Goal: Task Accomplishment & Management: Use online tool/utility

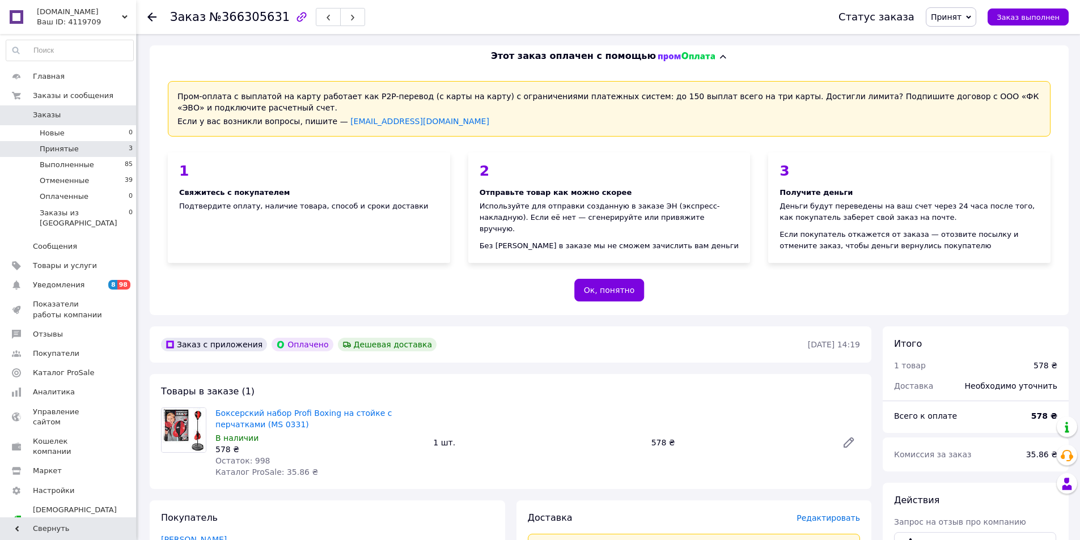
click at [56, 146] on span "Принятые" at bounding box center [59, 149] width 39 height 10
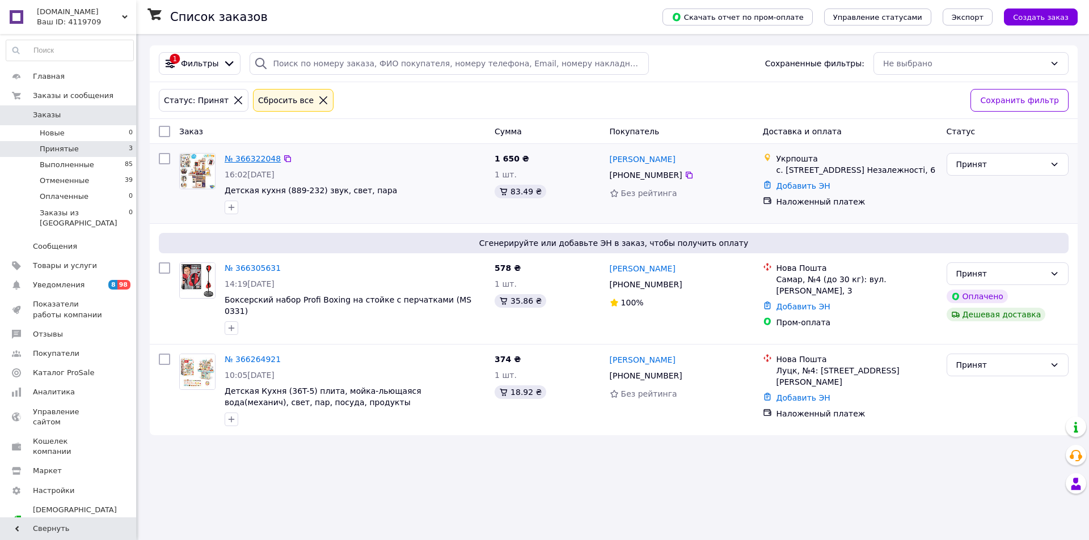
click at [251, 156] on link "№ 366322048" at bounding box center [253, 158] width 56 height 9
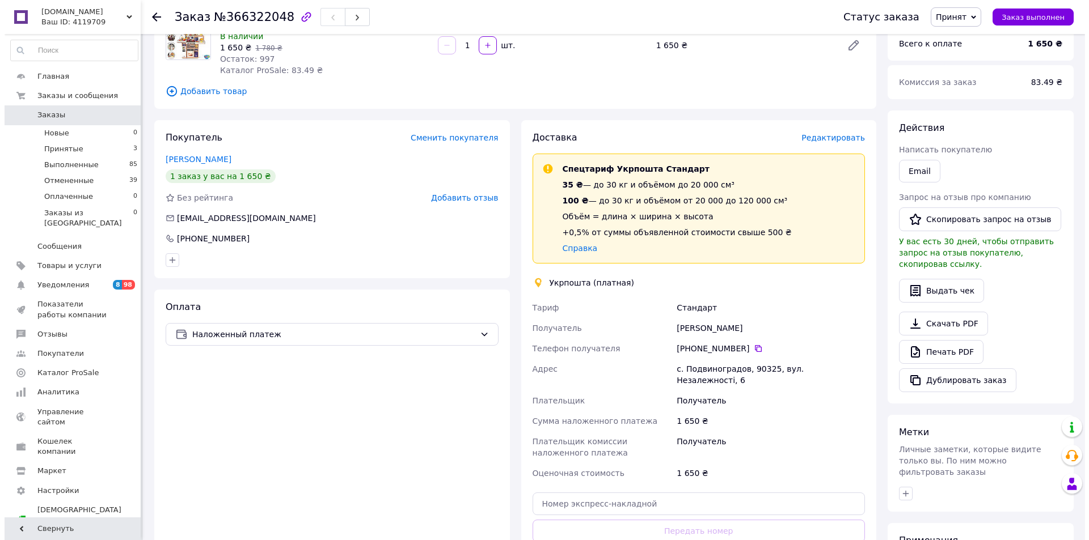
scroll to position [55, 0]
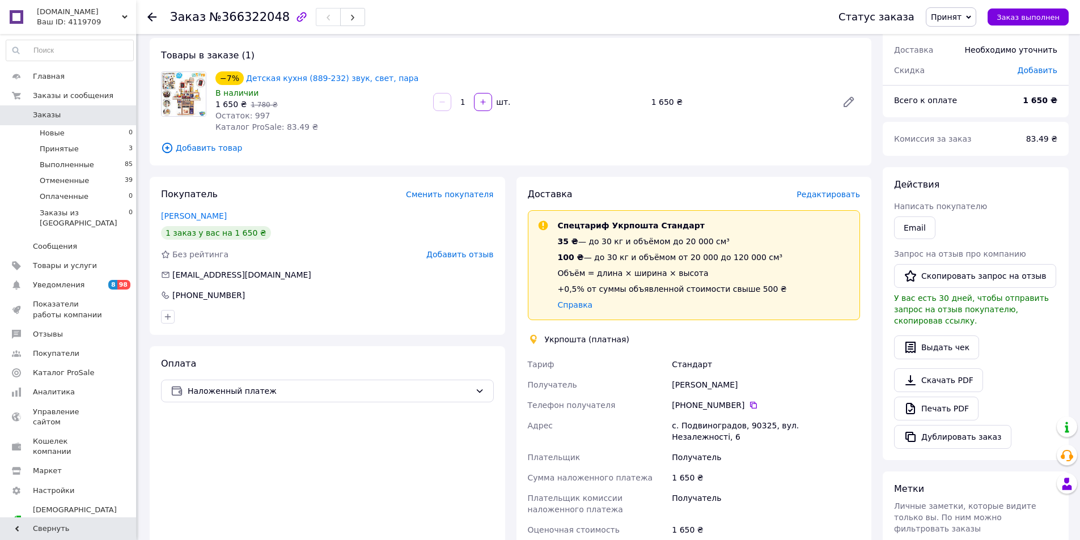
click at [823, 194] on span "Редактировать" at bounding box center [829, 194] width 64 height 9
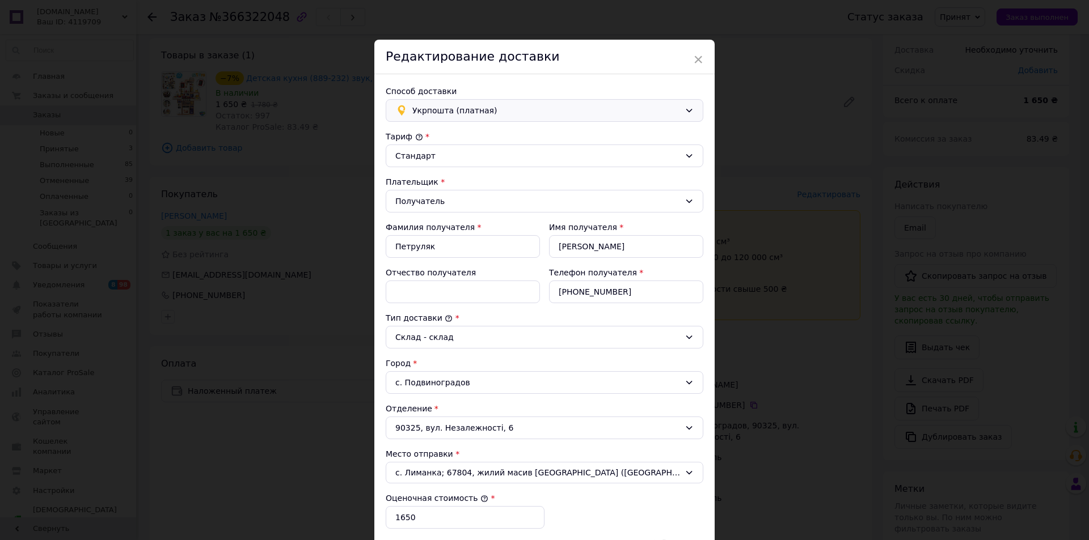
click at [534, 105] on span "Укрпошта (платная)" at bounding box center [546, 110] width 268 height 12
click at [475, 179] on span "Магазины Rozetka (платная)" at bounding box center [551, 178] width 281 height 11
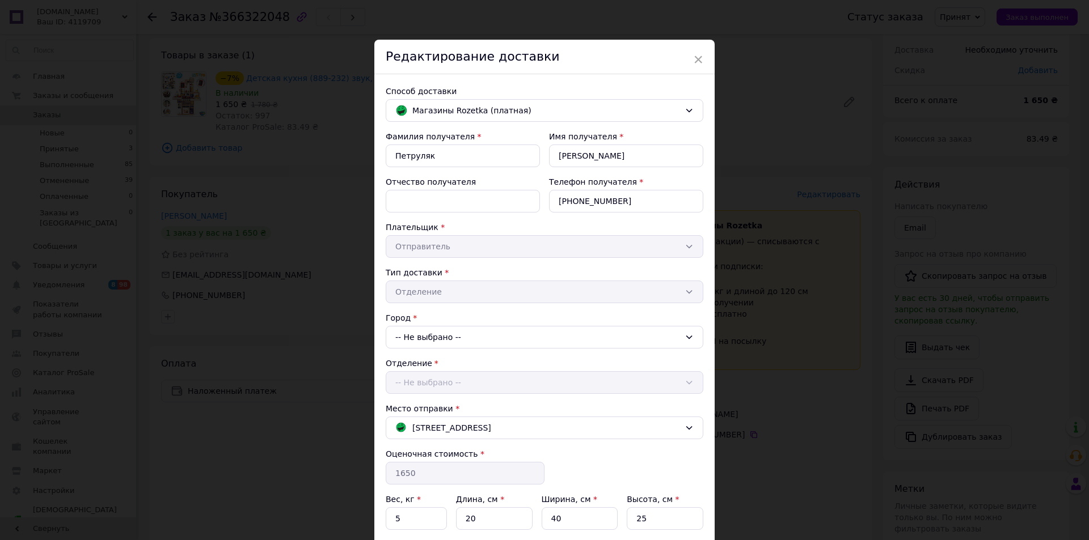
click at [466, 337] on div "-- Не выбрано --" at bounding box center [545, 337] width 318 height 23
type input "виногра"
click at [441, 385] on li "Виногра дов" at bounding box center [544, 386] width 316 height 18
click at [478, 384] on div "-- Не выбрано --" at bounding box center [545, 382] width 318 height 23
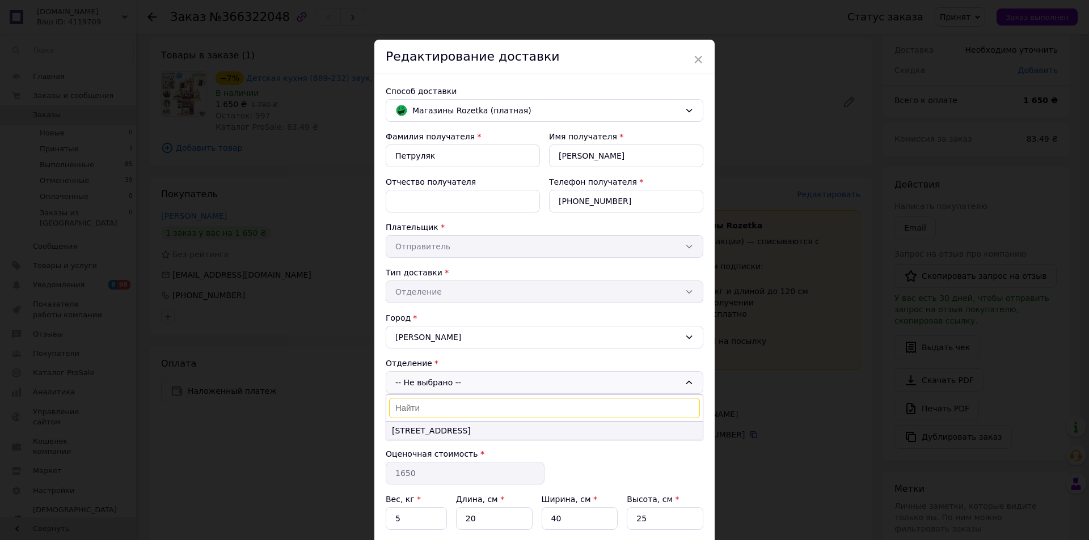
click at [450, 433] on li "[STREET_ADDRESS]" at bounding box center [544, 431] width 316 height 18
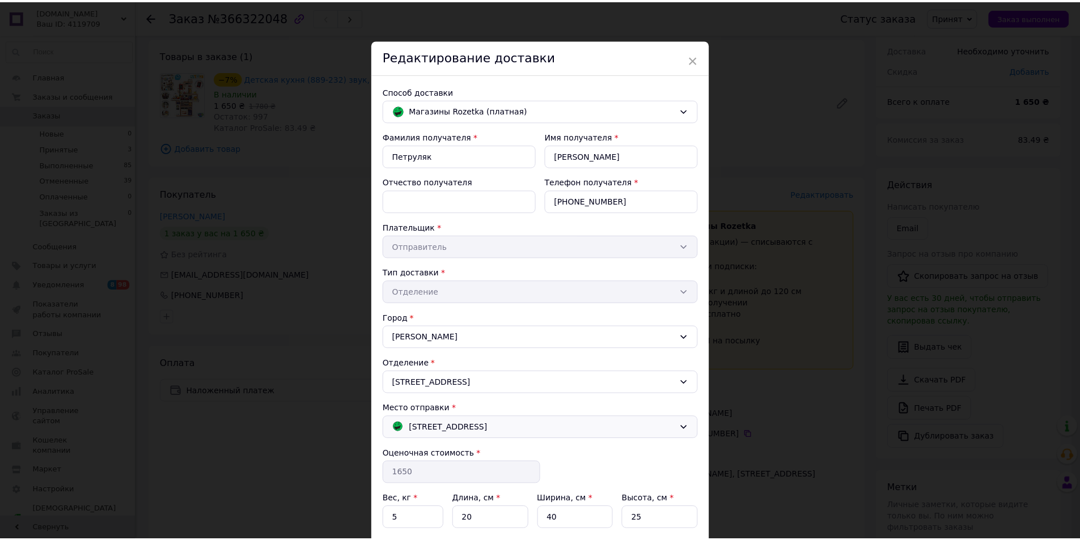
scroll to position [97, 0]
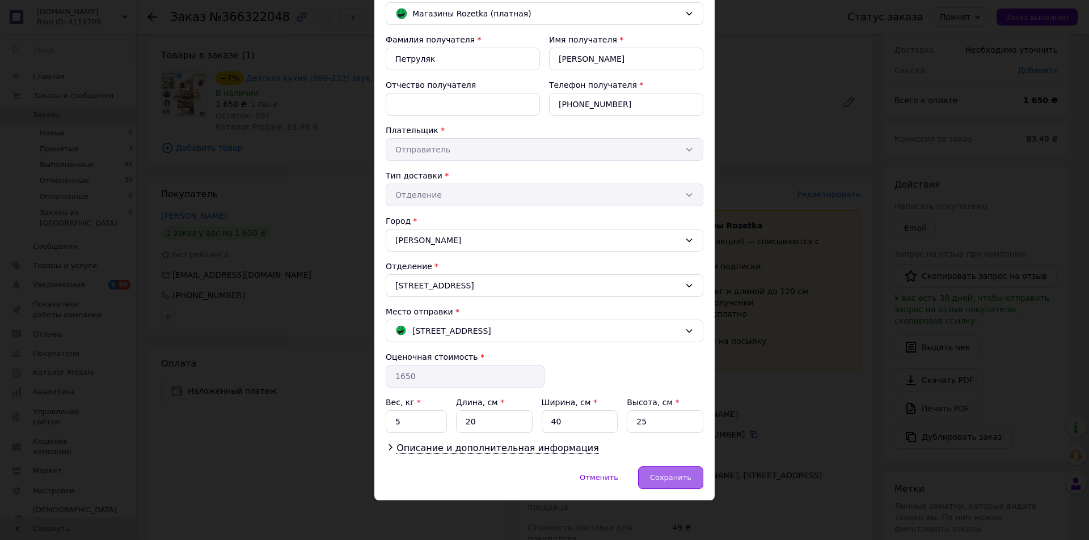
click at [673, 479] on span "Сохранить" at bounding box center [670, 477] width 41 height 9
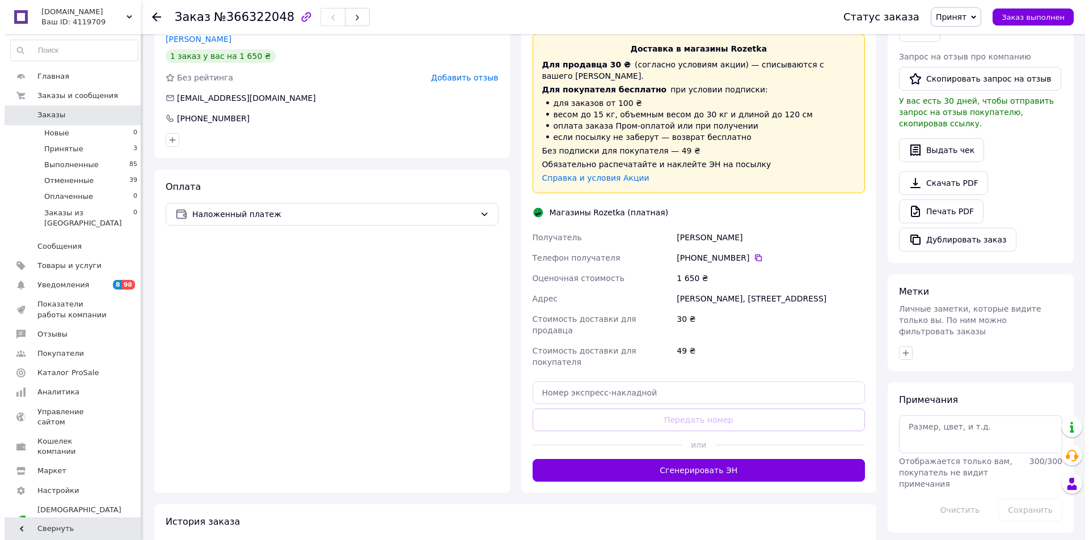
scroll to position [62, 0]
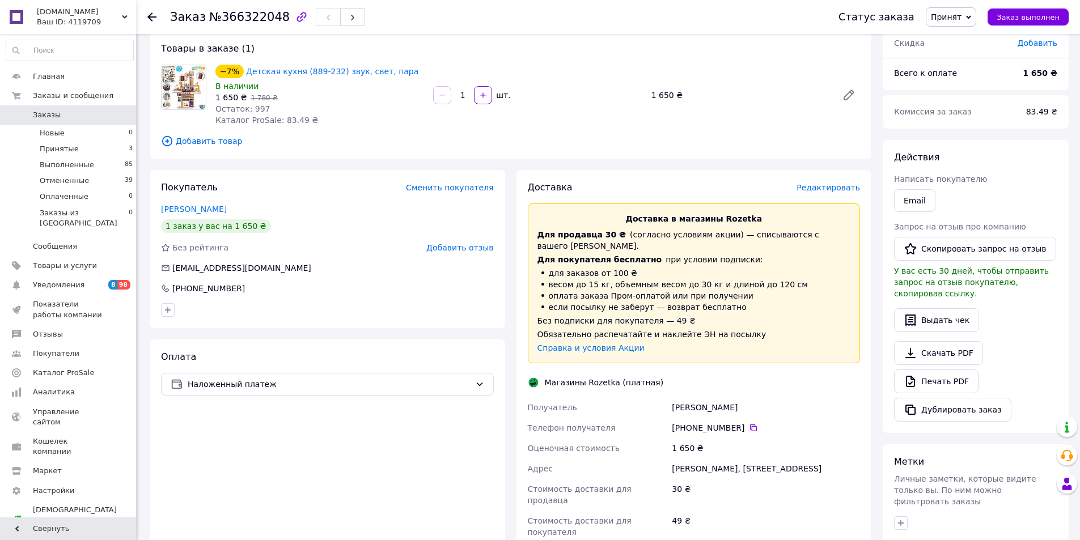
click at [843, 190] on span "Редактировать" at bounding box center [829, 187] width 64 height 9
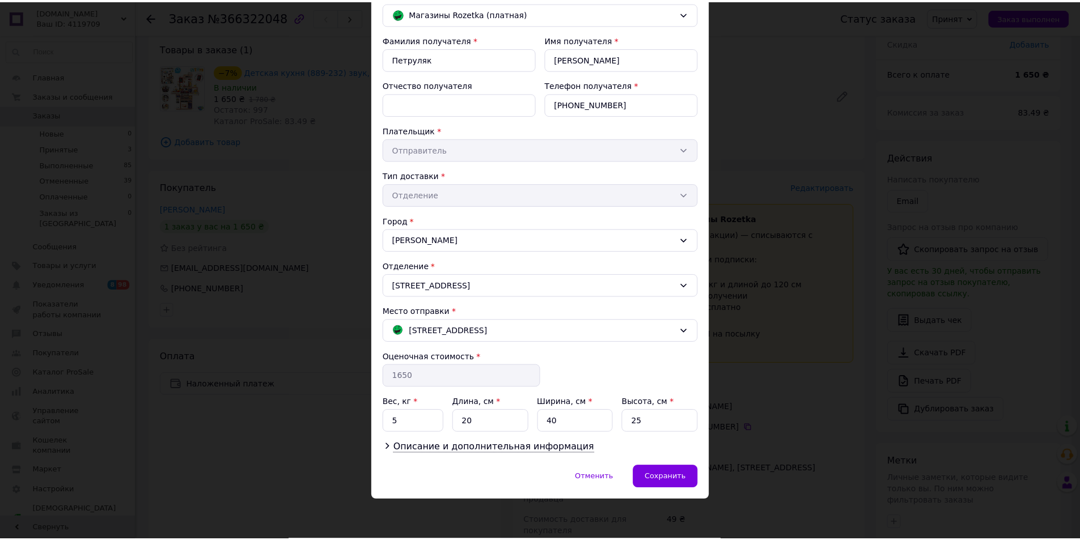
scroll to position [0, 0]
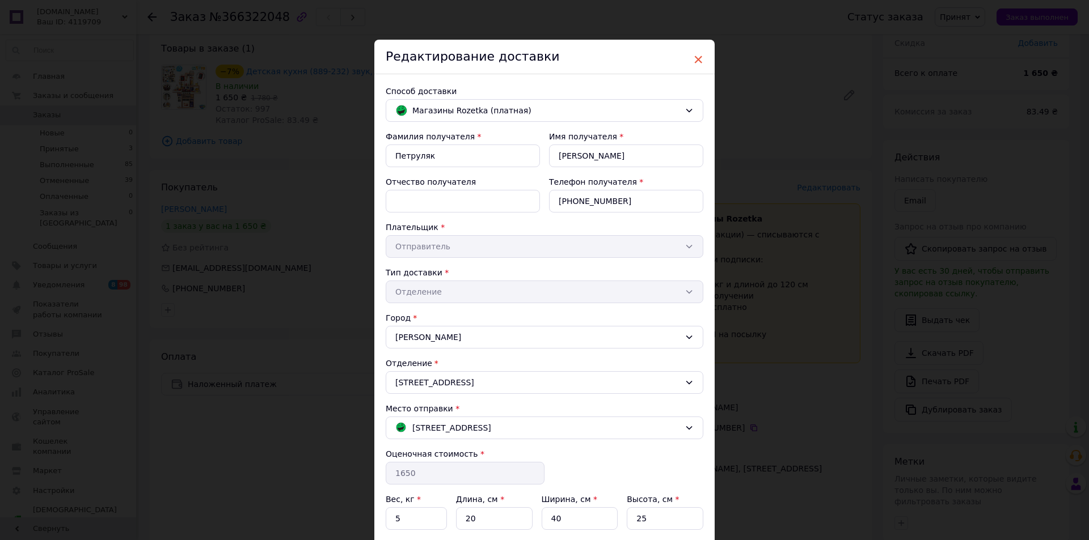
click at [696, 56] on span "×" at bounding box center [698, 59] width 10 height 19
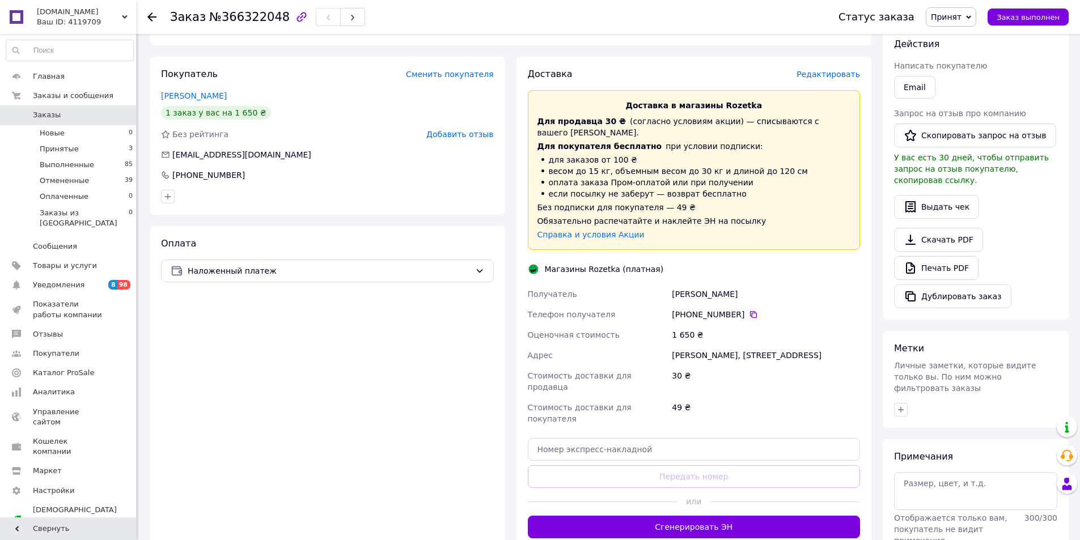
scroll to position [345, 0]
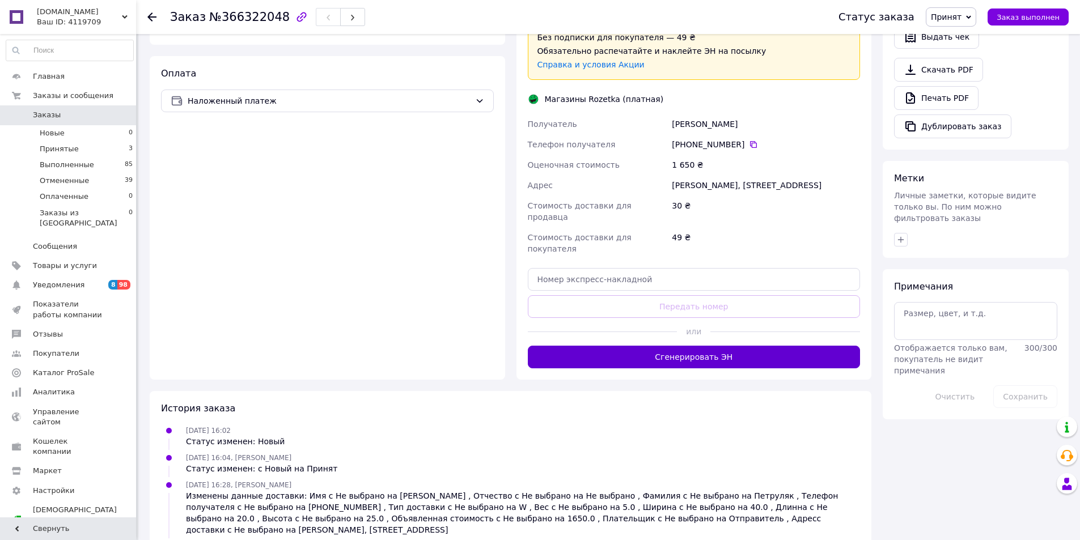
click at [679, 346] on button "Сгенерировать ЭН" at bounding box center [694, 357] width 333 height 23
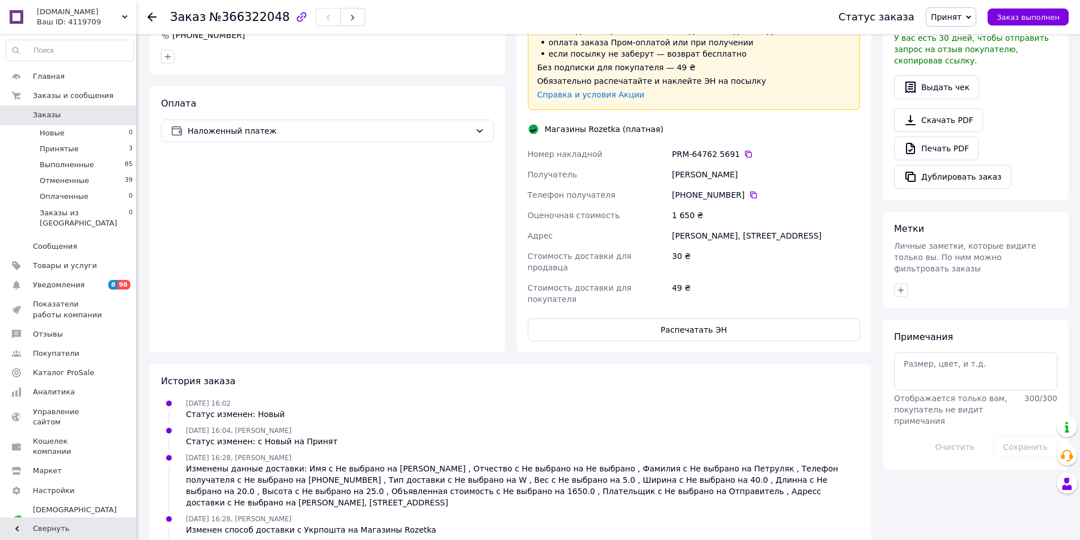
scroll to position [338, 0]
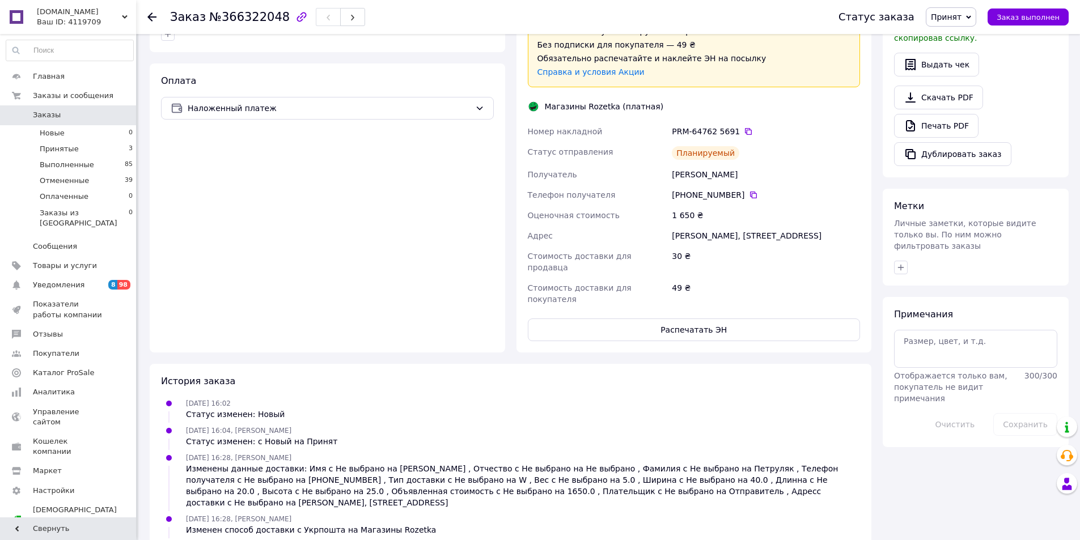
drag, startPoint x: 331, startPoint y: 510, endPoint x: 275, endPoint y: 510, distance: 55.6
copy div "PRM-647625691"
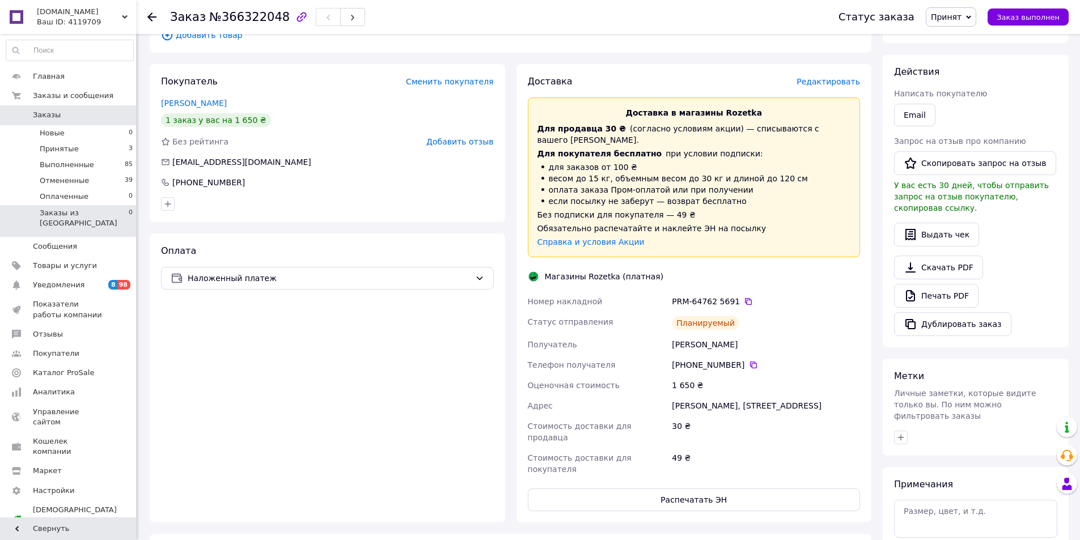
scroll to position [0, 0]
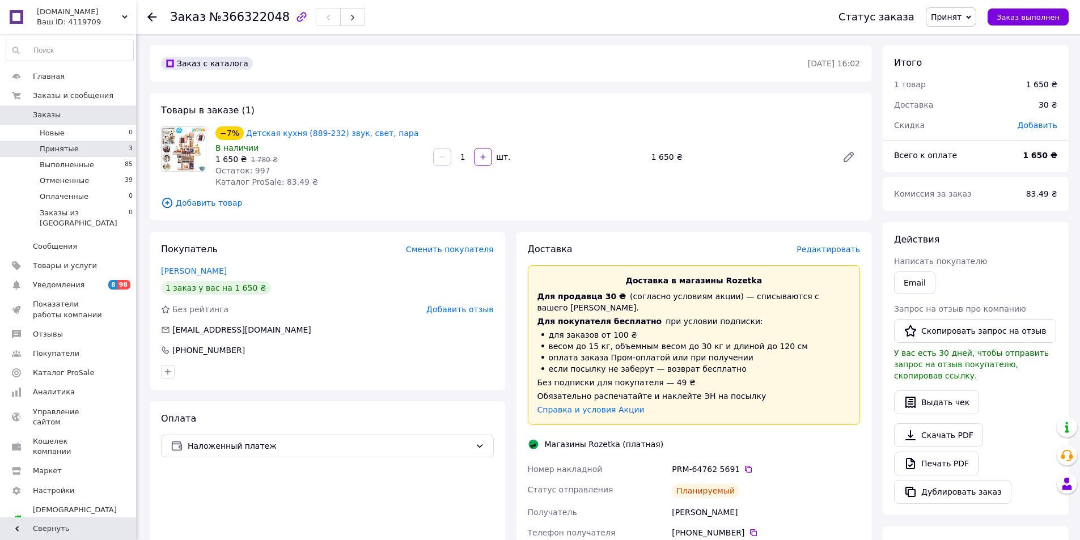
click at [56, 151] on span "Принятые" at bounding box center [59, 149] width 39 height 10
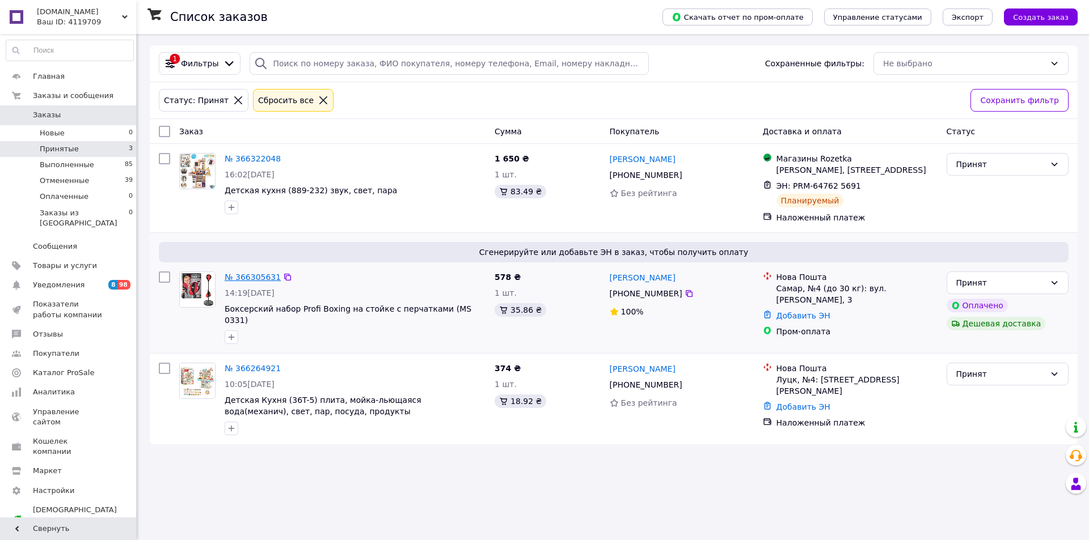
click at [251, 278] on link "№ 366305631" at bounding box center [253, 277] width 56 height 9
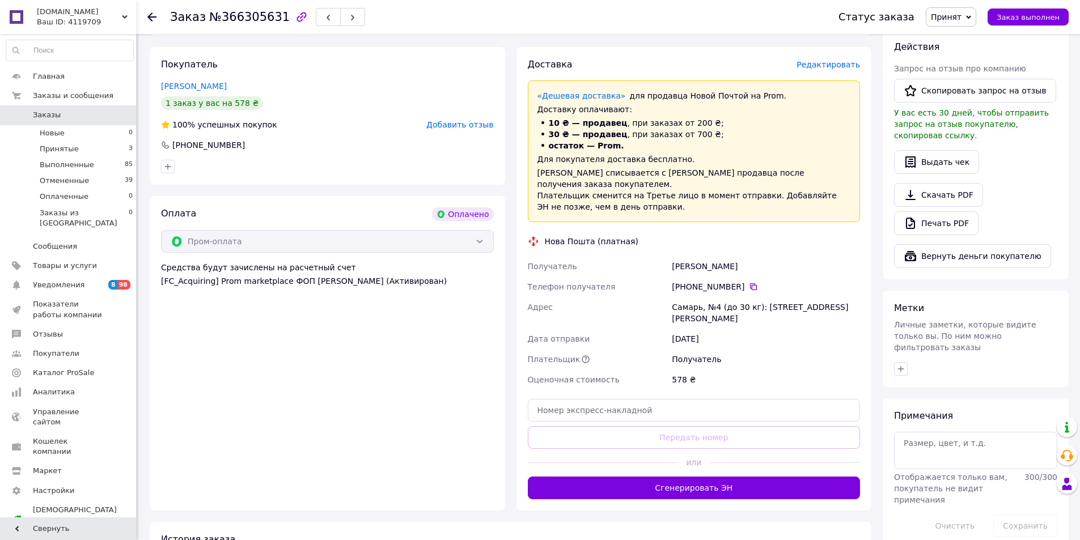
scroll to position [573, 0]
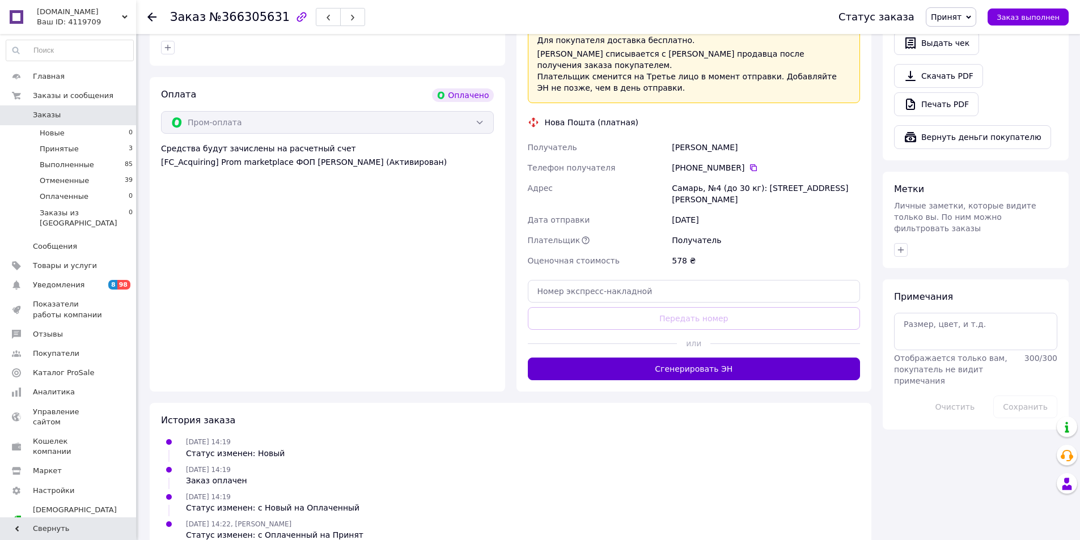
click at [693, 358] on button "Сгенерировать ЭН" at bounding box center [694, 369] width 333 height 23
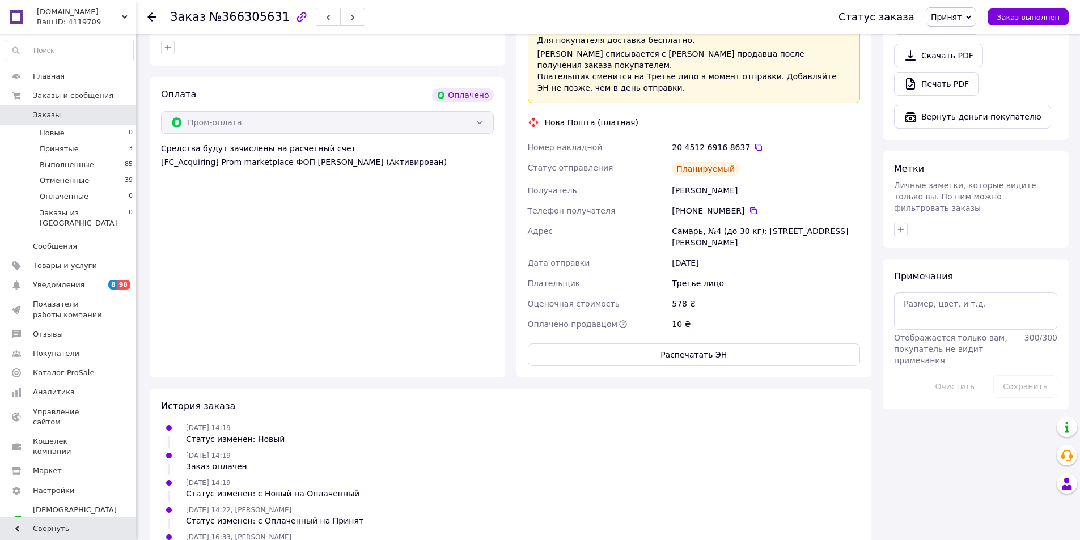
scroll to position [613, 0]
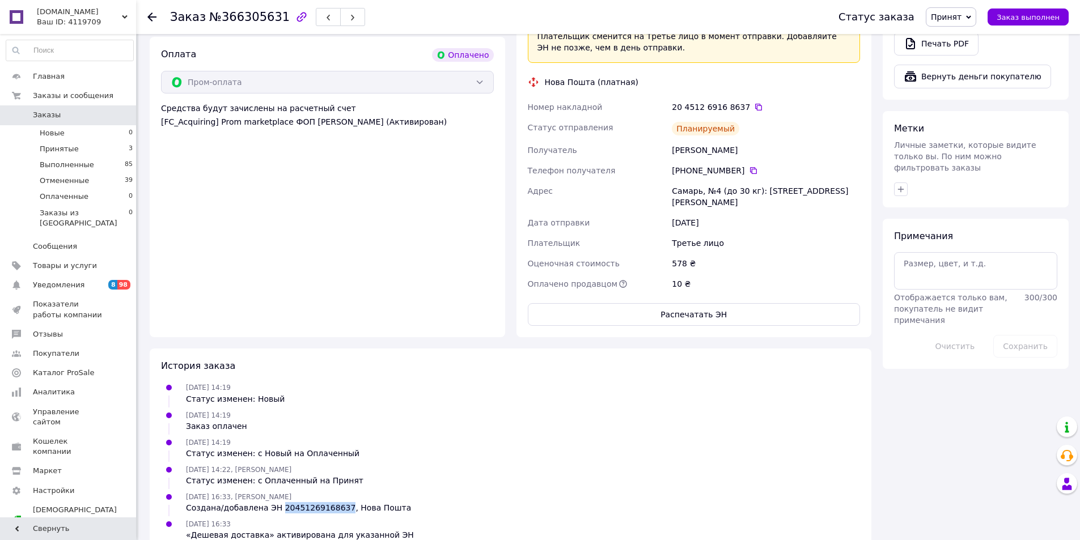
drag, startPoint x: 331, startPoint y: 482, endPoint x: 274, endPoint y: 487, distance: 57.4
click at [274, 502] on div "Создана/добавлена ЭН 20451269168637, Нова Пошта" at bounding box center [298, 507] width 225 height 11
copy div "20451269168637"
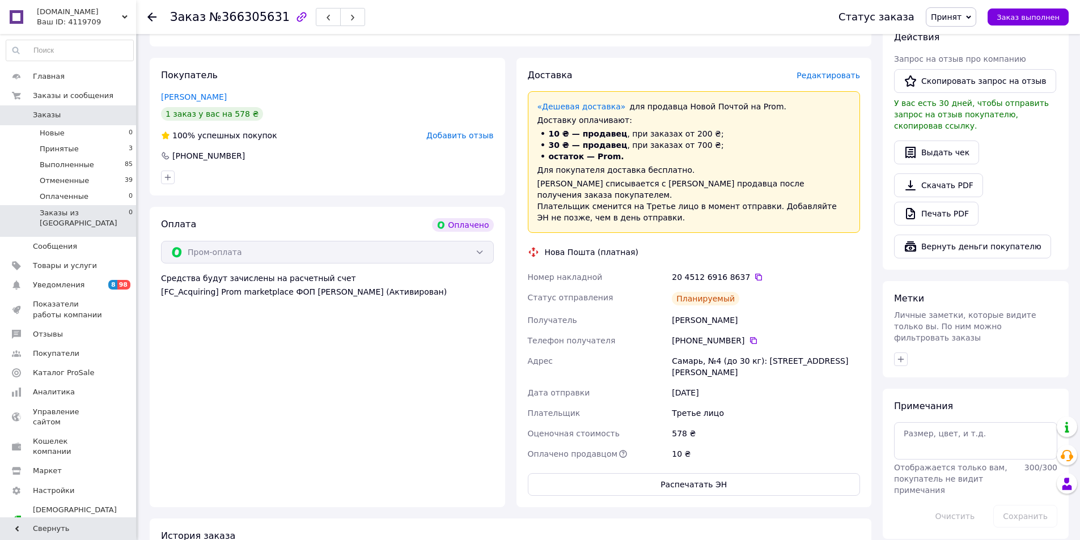
scroll to position [273, 0]
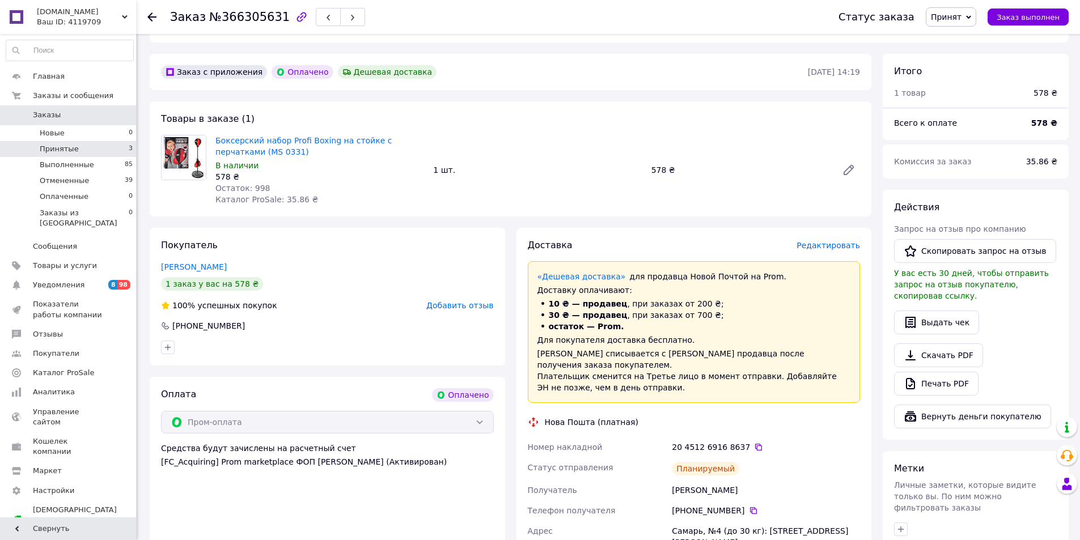
click at [53, 149] on span "Принятые" at bounding box center [59, 149] width 39 height 10
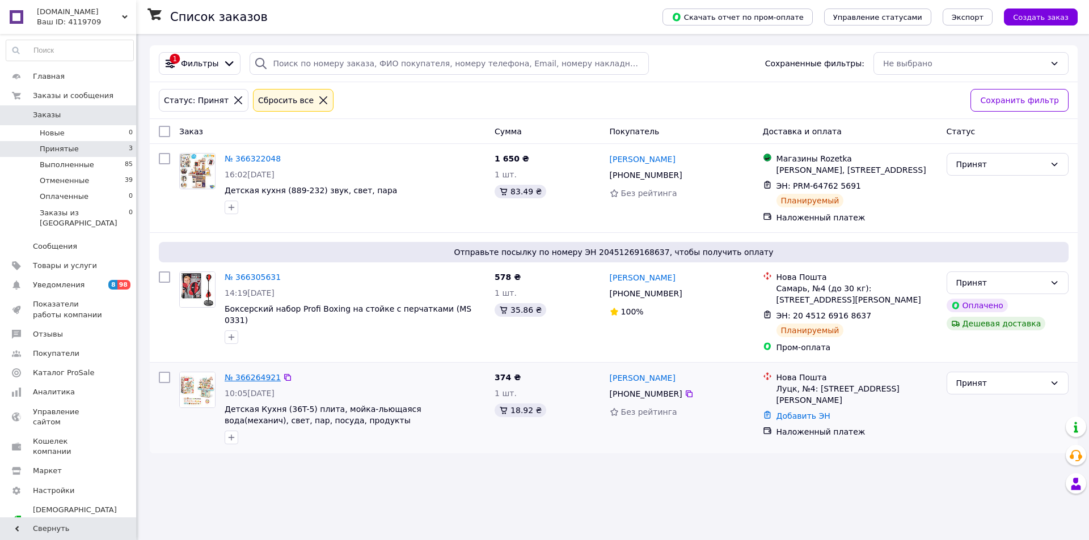
click at [247, 380] on link "№ 366264921" at bounding box center [253, 377] width 56 height 9
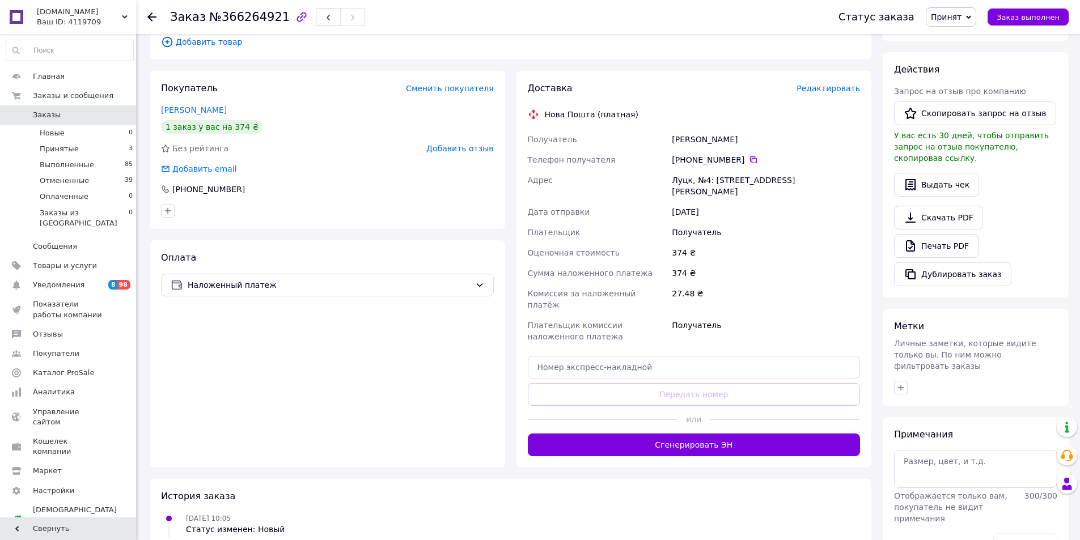
scroll to position [192, 0]
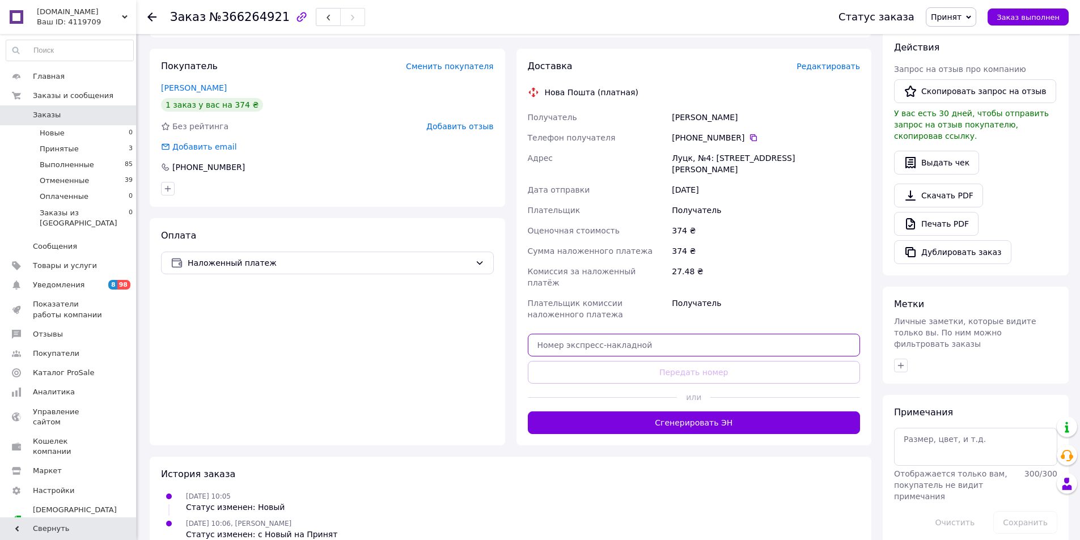
click at [585, 334] on input "text" at bounding box center [694, 345] width 333 height 23
paste input "20451269169096"
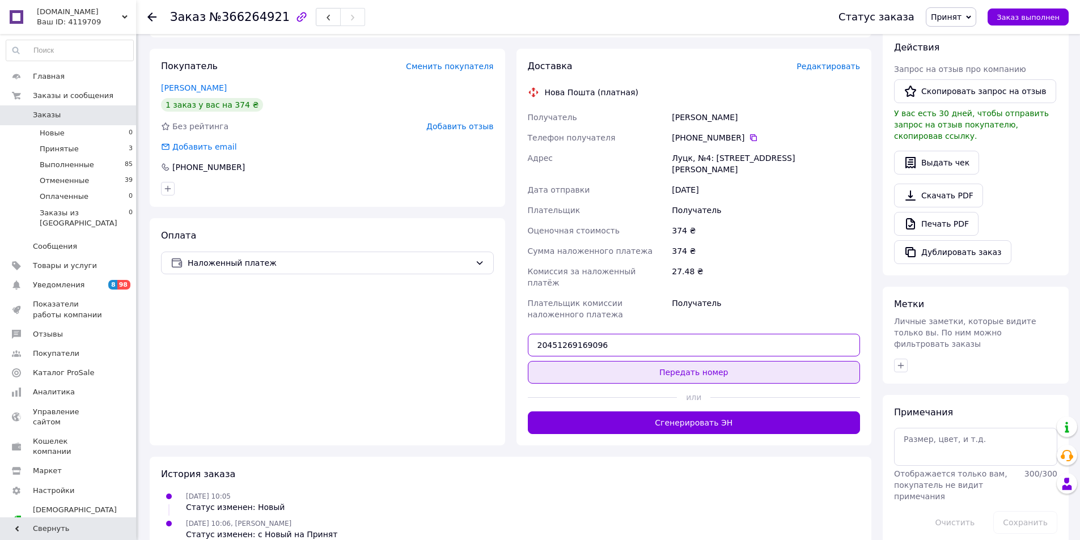
type input "20451269169096"
click at [716, 361] on button "Передать номер" at bounding box center [694, 372] width 333 height 23
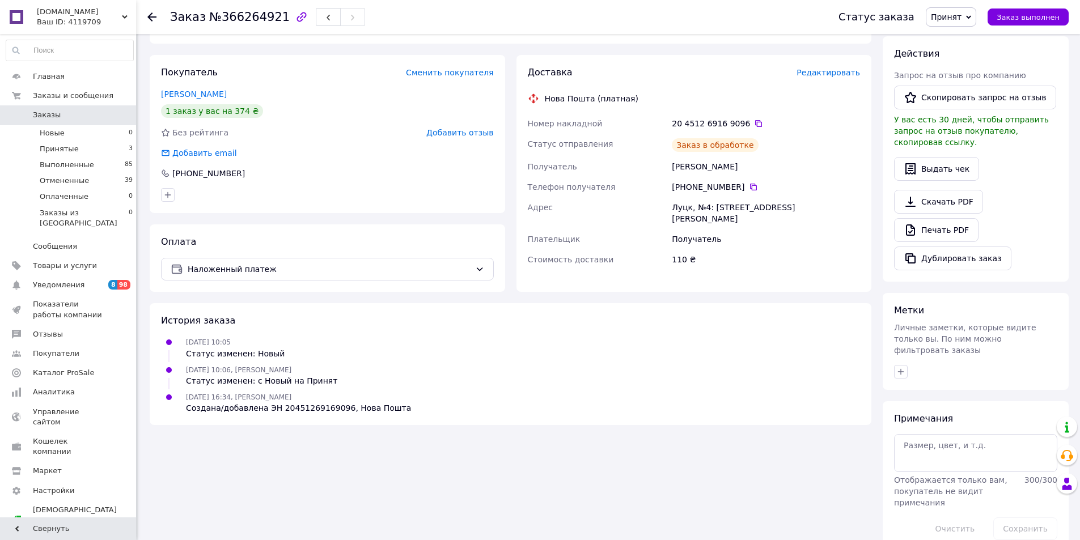
scroll to position [0, 0]
